Goal: Transaction & Acquisition: Download file/media

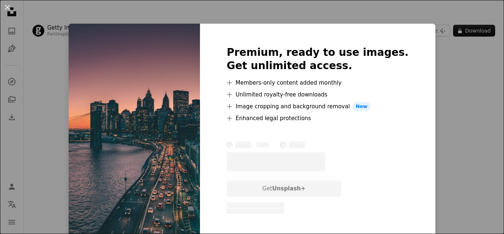
scroll to position [31, 0]
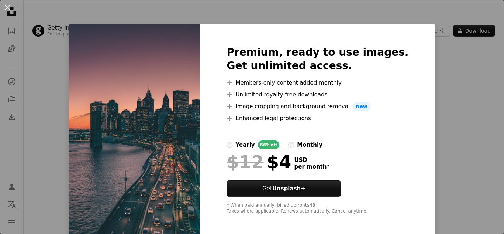
click at [172, 158] on img at bounding box center [134, 130] width 131 height 213
drag, startPoint x: 168, startPoint y: 148, endPoint x: 165, endPoint y: 144, distance: 4.7
click at [168, 148] on img at bounding box center [134, 130] width 131 height 213
click at [461, 56] on div "An X shape Premium, ready to use images. Get unlimited access. A plus sign Memb…" at bounding box center [252, 117] width 504 height 234
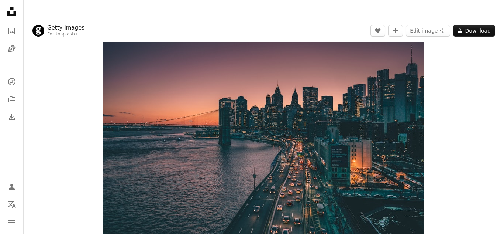
click at [180, 93] on img "Zoom in on this image" at bounding box center [263, 127] width 321 height 214
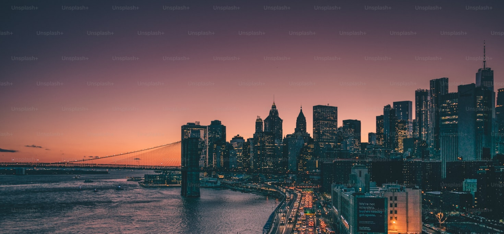
click at [180, 93] on img "Zoom out on this image" at bounding box center [252, 168] width 505 height 337
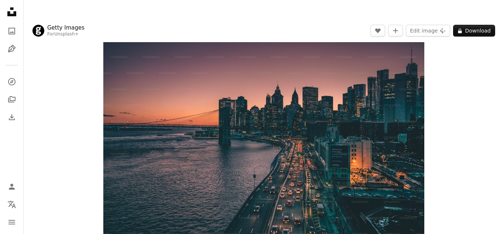
click at [181, 91] on img "Zoom in on this image" at bounding box center [263, 127] width 321 height 214
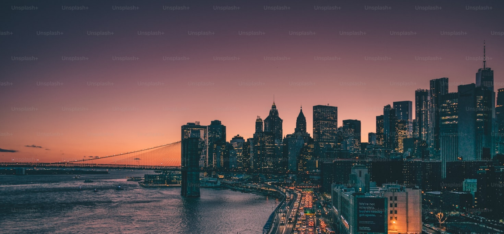
scroll to position [52, 0]
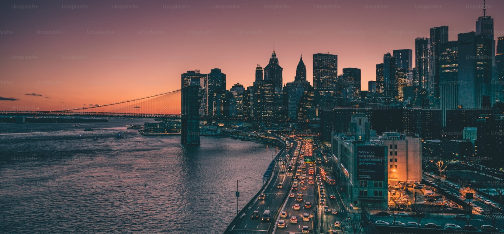
click at [181, 91] on img "Zoom out on this image" at bounding box center [252, 116] width 505 height 337
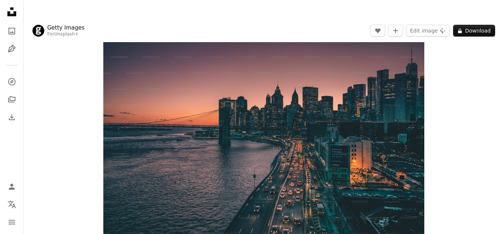
click at [182, 91] on img "Zoom in on this image" at bounding box center [263, 127] width 321 height 214
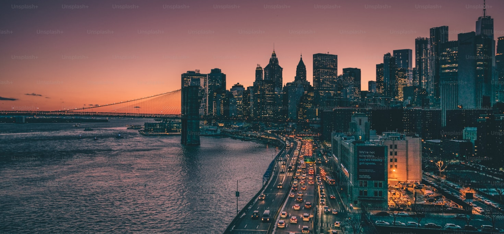
click at [182, 90] on img "Zoom out on this image" at bounding box center [252, 116] width 505 height 337
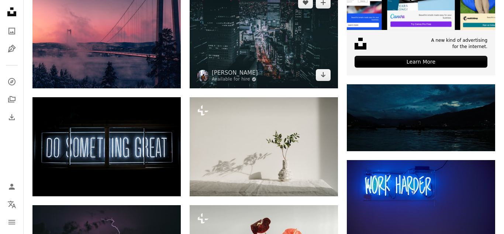
scroll to position [302, 0]
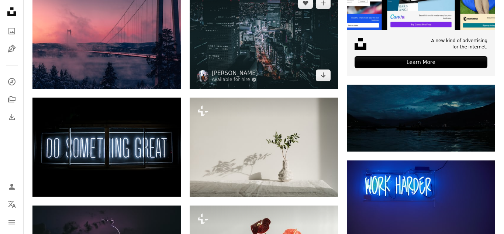
click at [280, 42] on img at bounding box center [264, 39] width 148 height 99
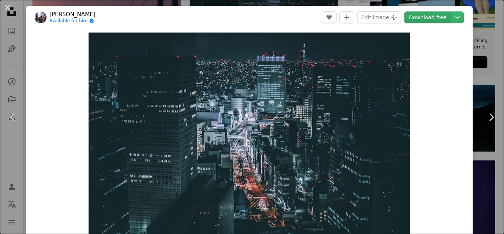
click at [434, 17] on link "Download free" at bounding box center [428, 17] width 47 height 12
